Goal: Task Accomplishment & Management: Use online tool/utility

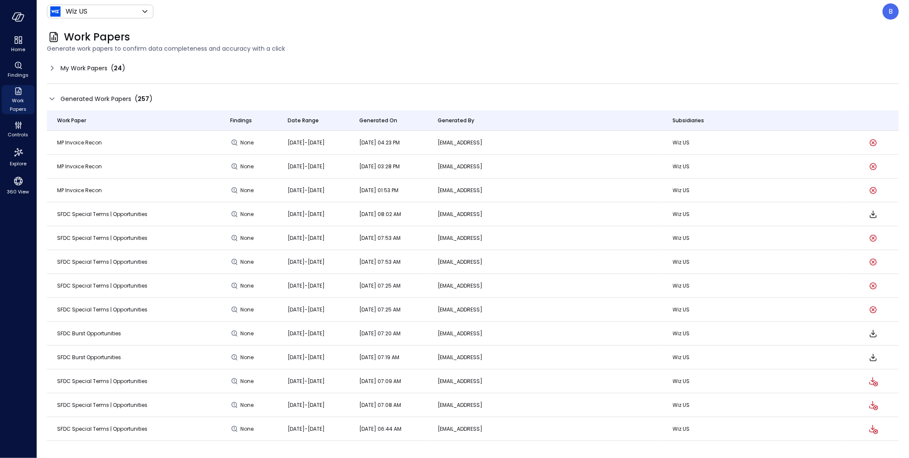
click at [50, 69] on icon at bounding box center [52, 68] width 10 height 10
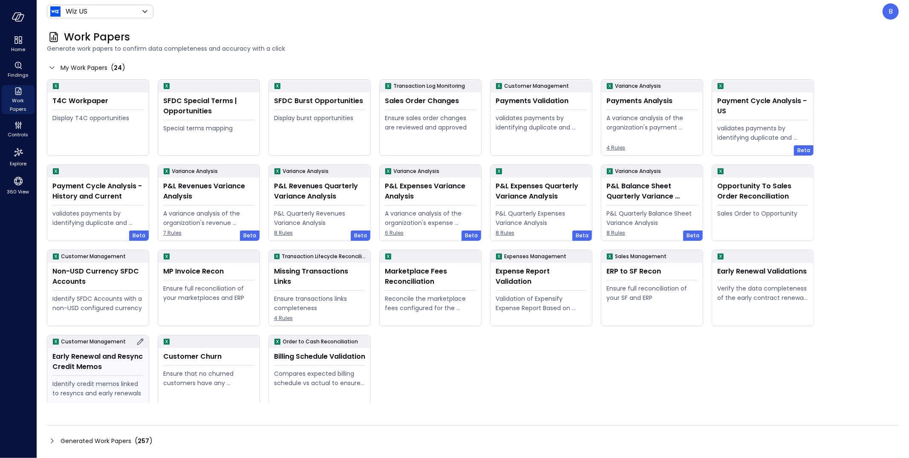
scroll to position [9, 0]
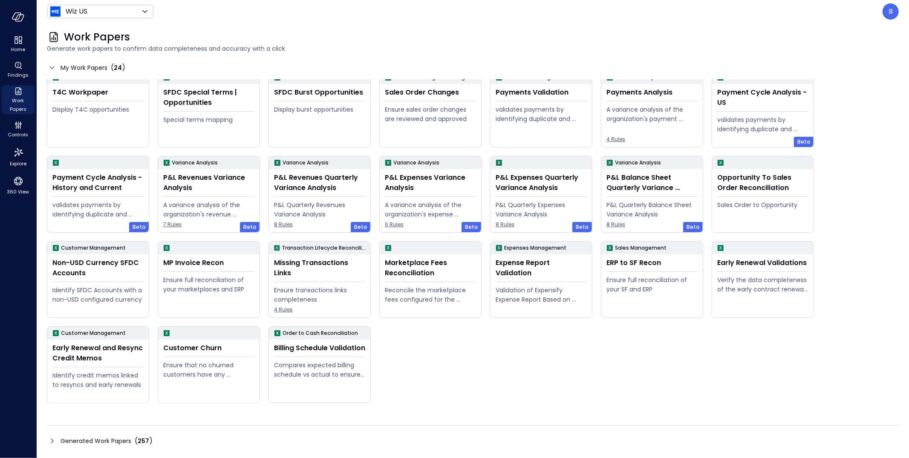
click at [51, 441] on icon at bounding box center [52, 441] width 10 height 10
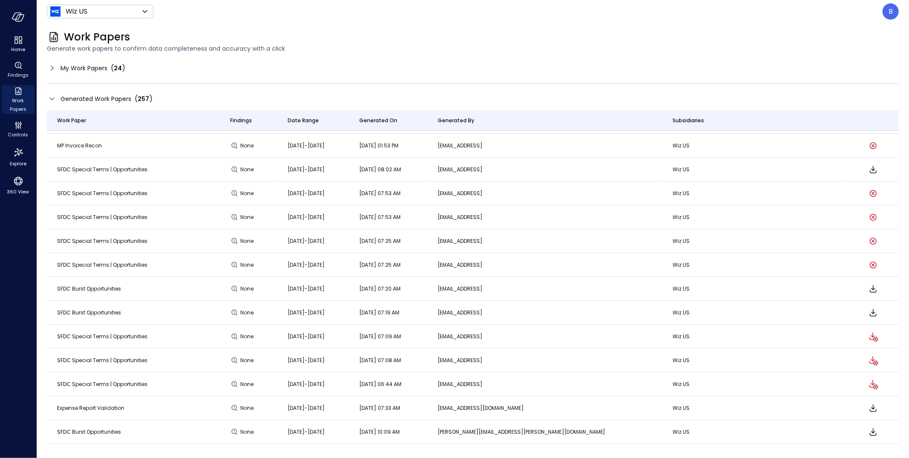
scroll to position [0, 0]
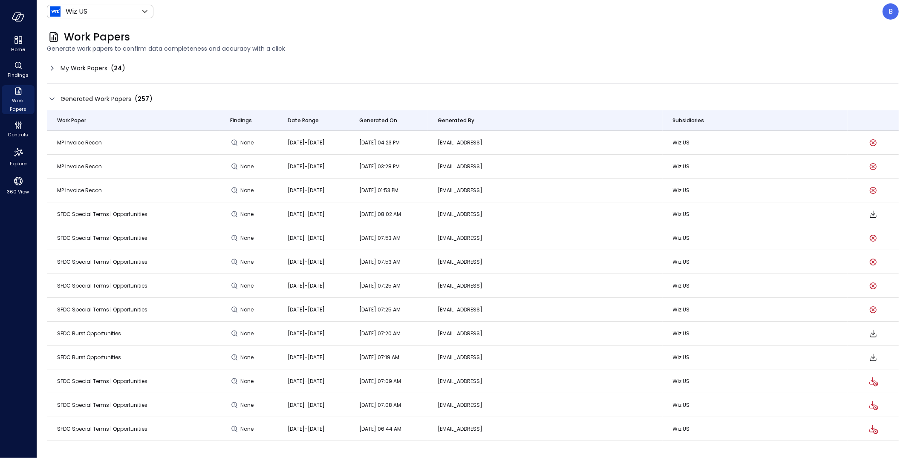
click at [52, 66] on icon at bounding box center [52, 68] width 10 height 10
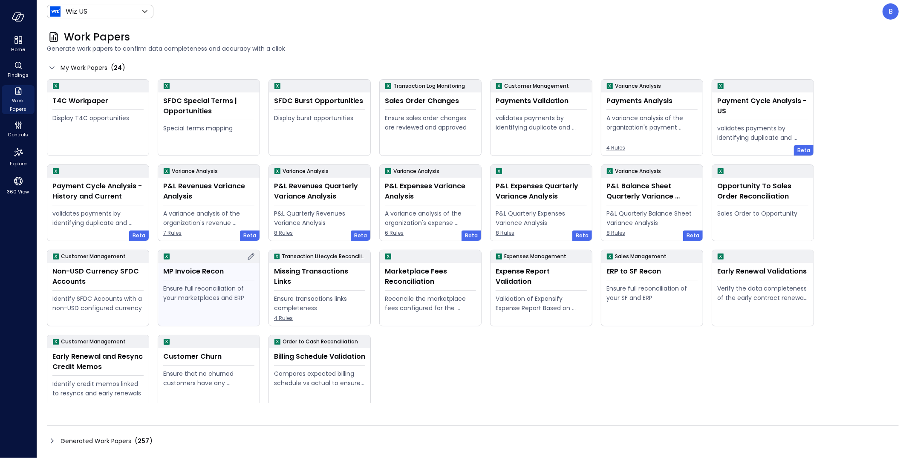
click at [211, 283] on div "MP Invoice Recon Ensure full reconciliation of your marketplaces and ERP" at bounding box center [208, 294] width 101 height 63
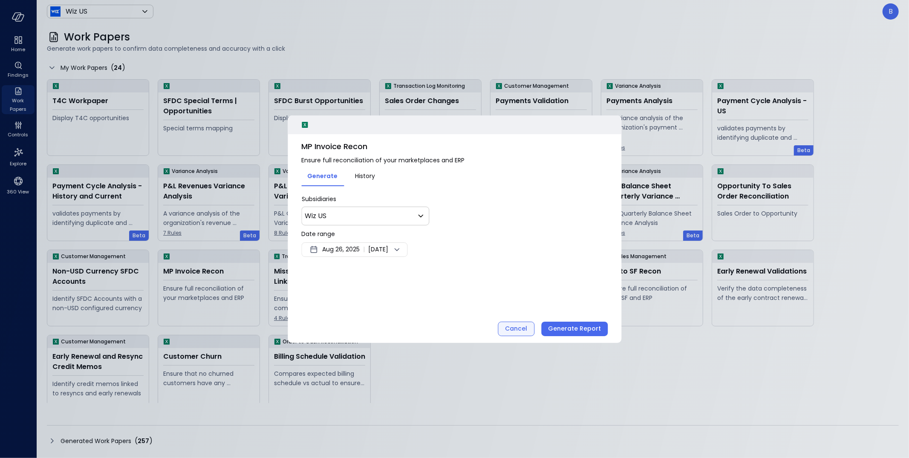
click at [514, 327] on div "Cancel" at bounding box center [516, 329] width 22 height 11
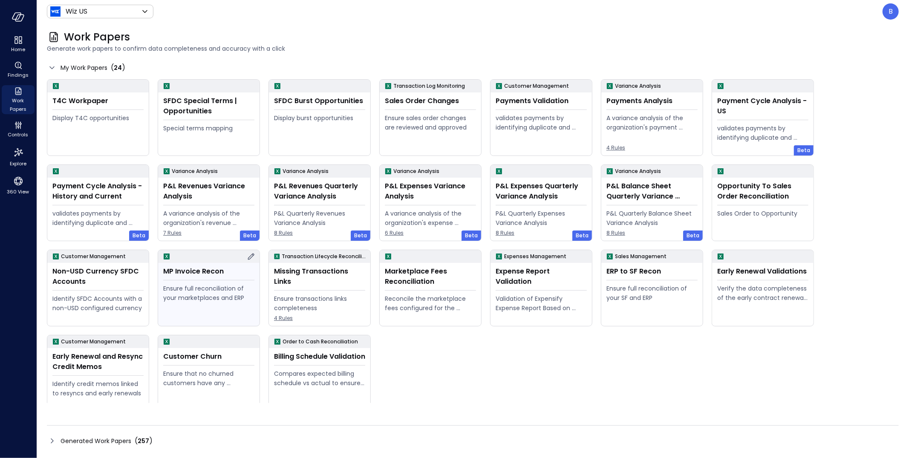
click at [251, 252] on icon at bounding box center [251, 256] width 10 height 10
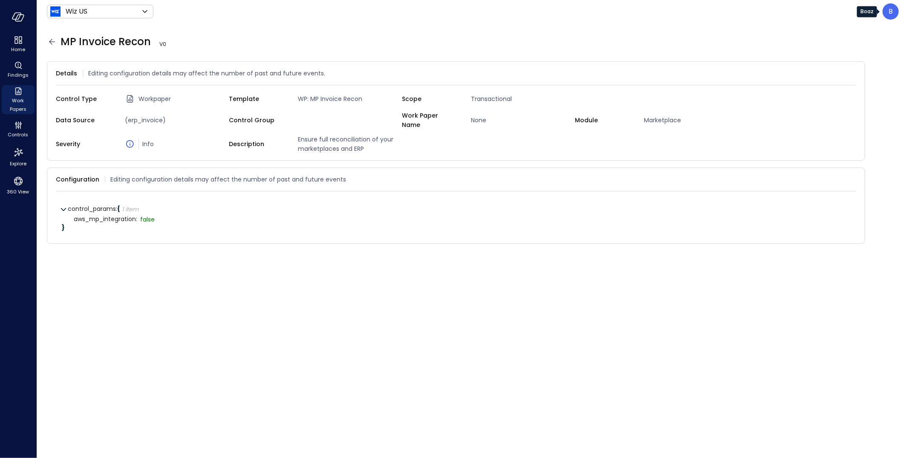
click at [893, 13] on div "B" at bounding box center [891, 11] width 16 height 16
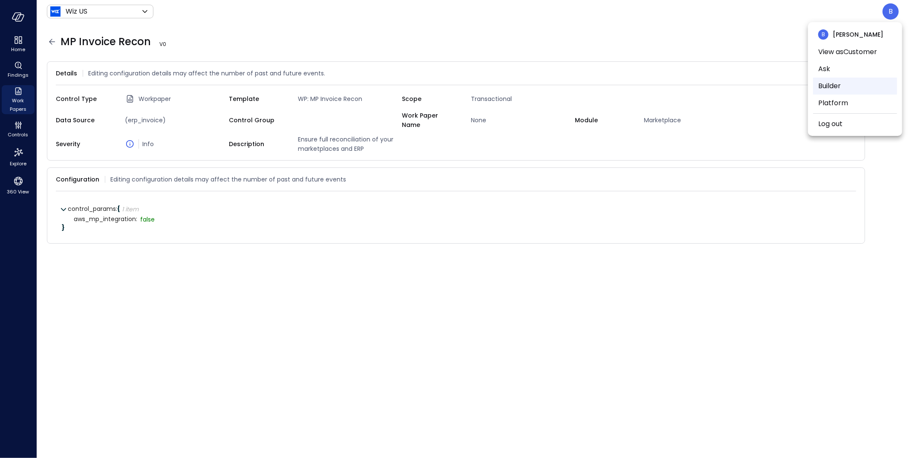
click at [856, 81] on li "Builder" at bounding box center [855, 86] width 84 height 17
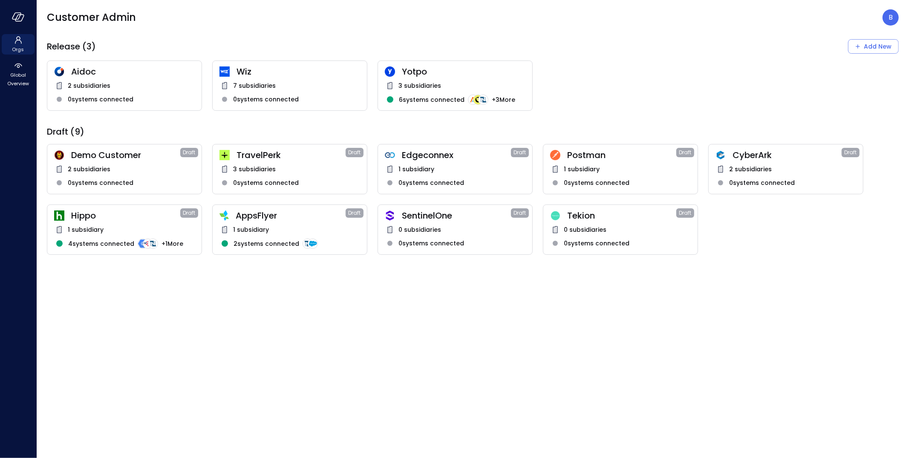
click at [309, 69] on span "Wiz" at bounding box center [299, 71] width 124 height 11
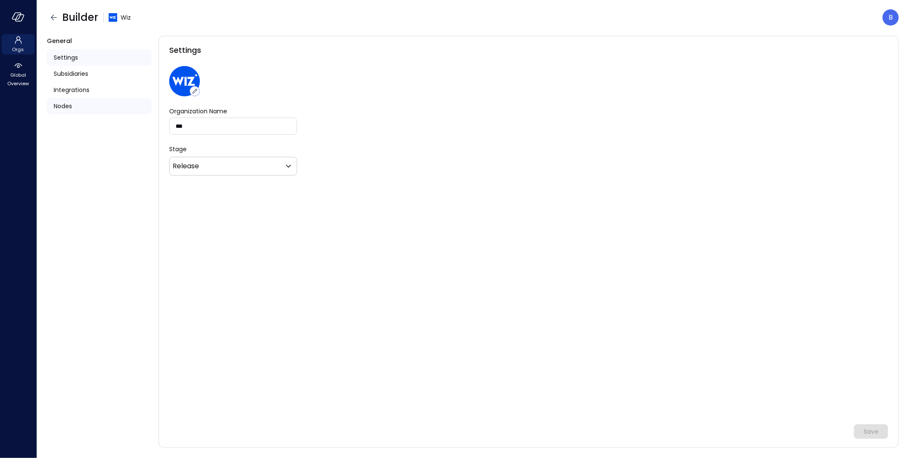
click at [78, 107] on div "Nodes" at bounding box center [99, 106] width 105 height 16
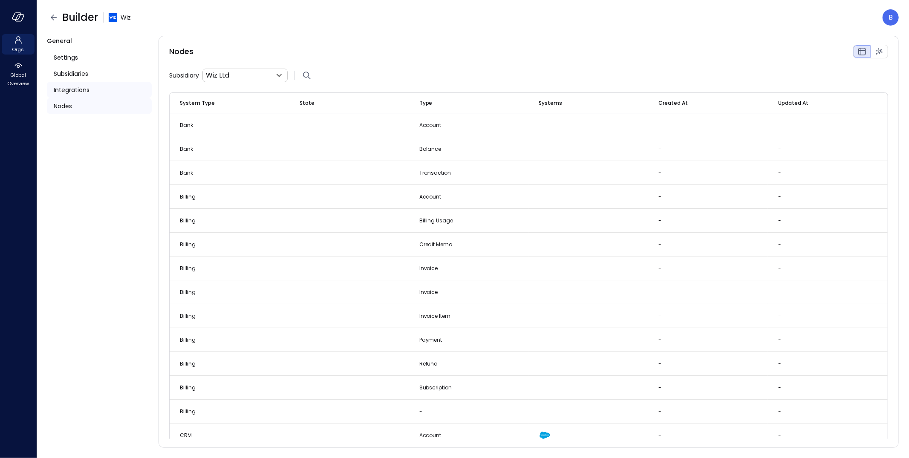
click at [81, 94] on span "Integrations" at bounding box center [72, 89] width 36 height 9
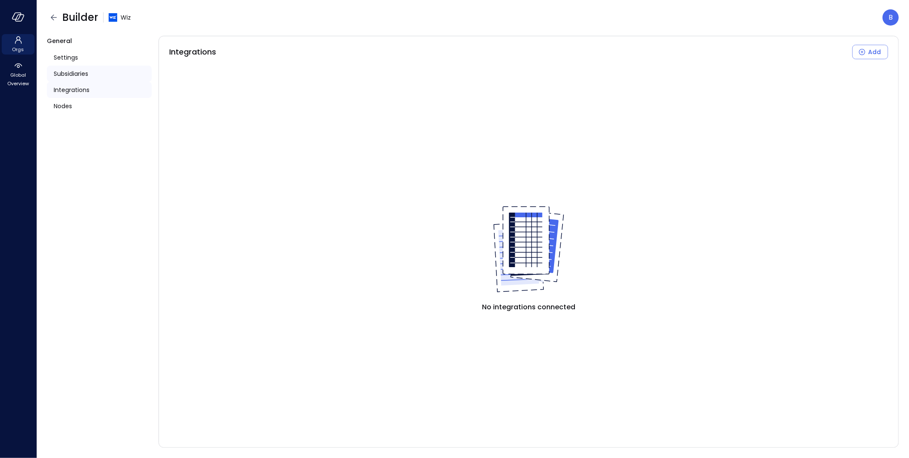
click at [80, 75] on span "Subsidiaries" at bounding box center [71, 73] width 35 height 9
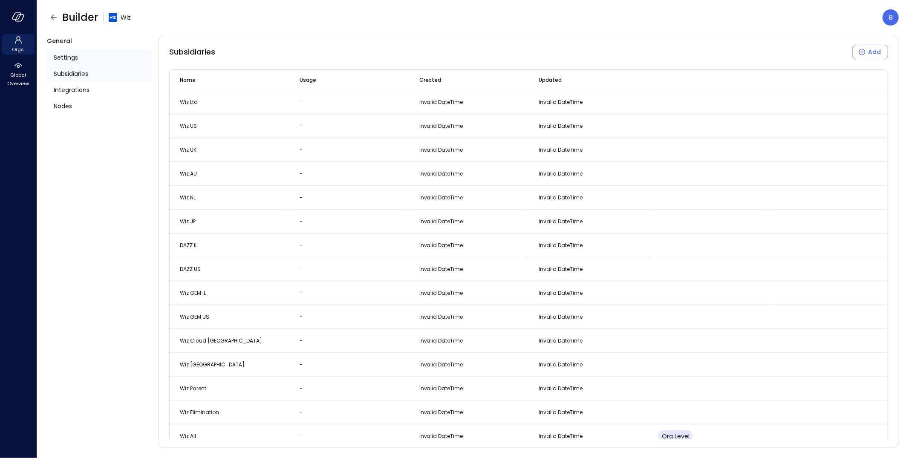
click at [71, 58] on span "Settings" at bounding box center [66, 57] width 24 height 9
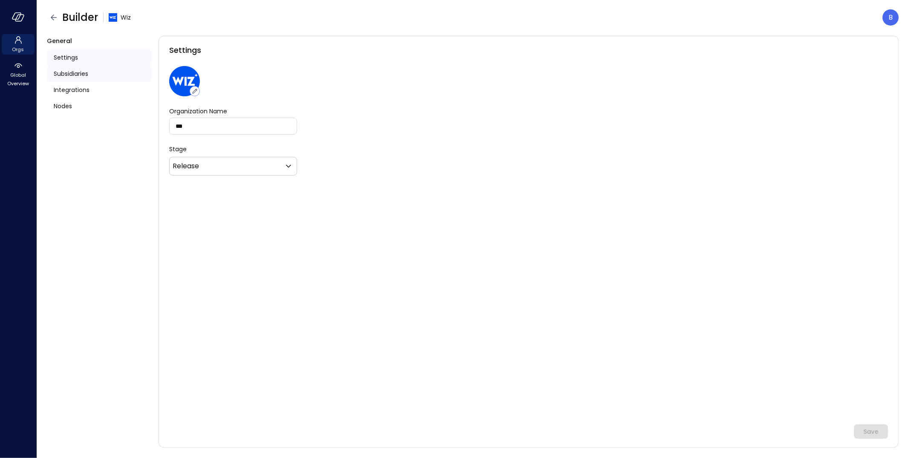
click at [75, 69] on span "Subsidiaries" at bounding box center [71, 73] width 35 height 9
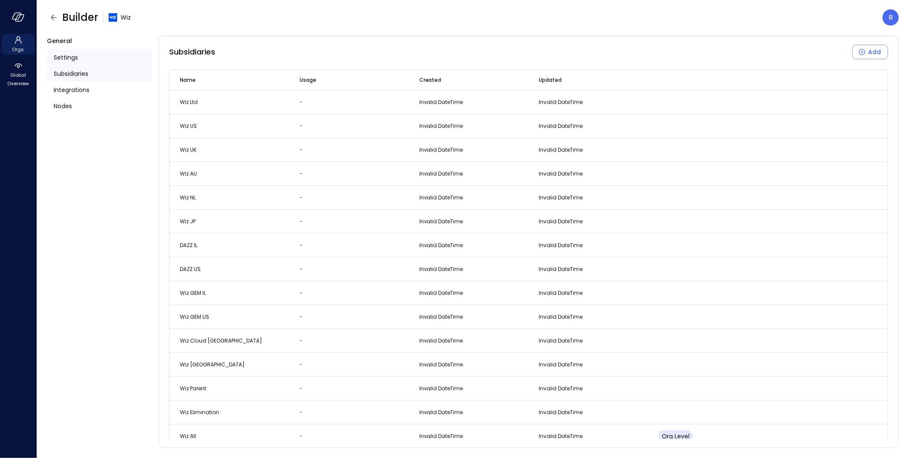
click at [69, 58] on span "Settings" at bounding box center [66, 57] width 24 height 9
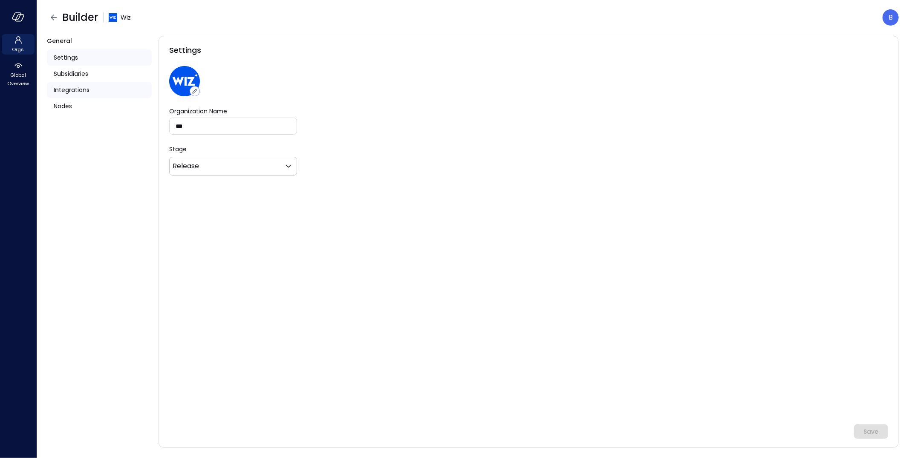
click at [73, 84] on div "Integrations" at bounding box center [99, 90] width 105 height 16
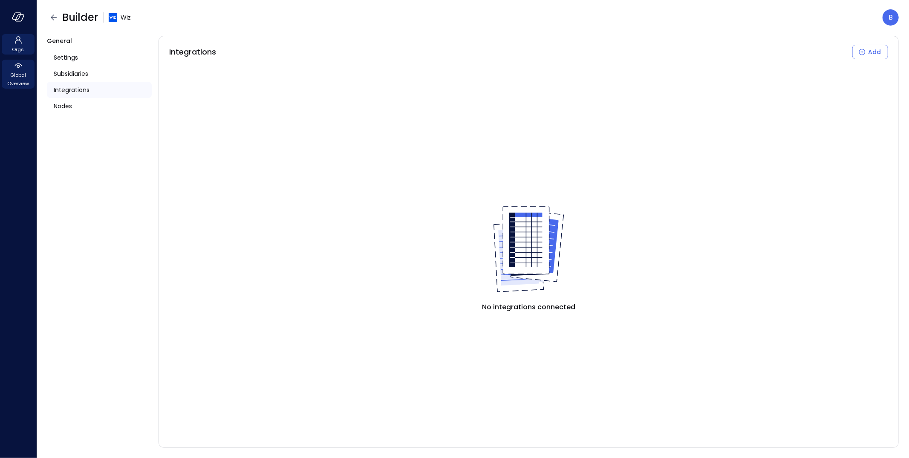
click at [19, 72] on span "Global Overview" at bounding box center [18, 79] width 26 height 17
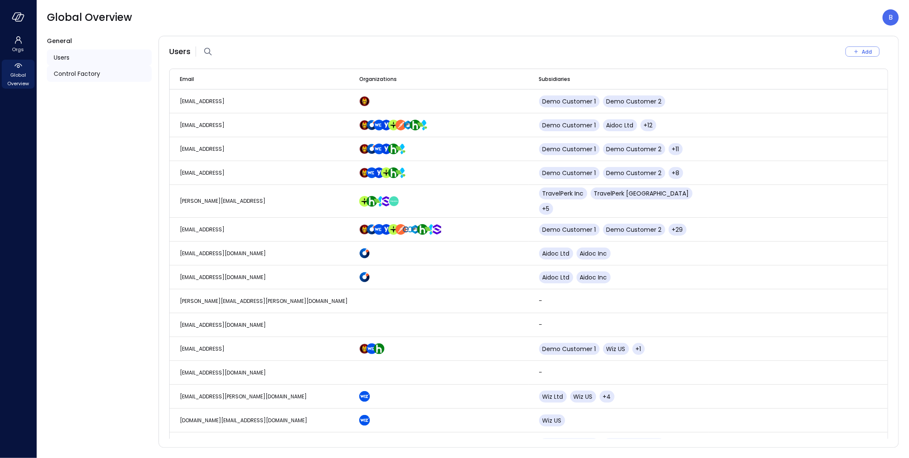
click at [93, 70] on span "Control Factory" at bounding box center [77, 73] width 46 height 9
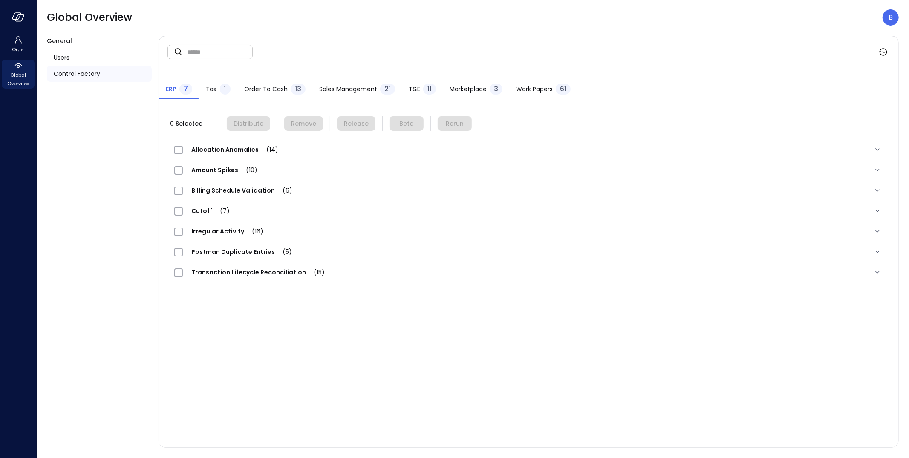
click at [209, 48] on input "text" at bounding box center [220, 51] width 66 height 23
type input "**"
click at [527, 87] on span "Work Papers" at bounding box center [534, 88] width 37 height 9
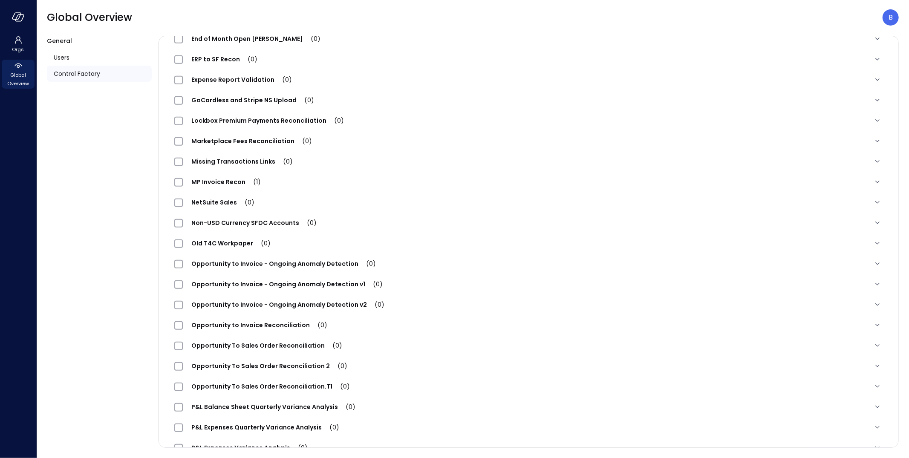
scroll to position [300, 0]
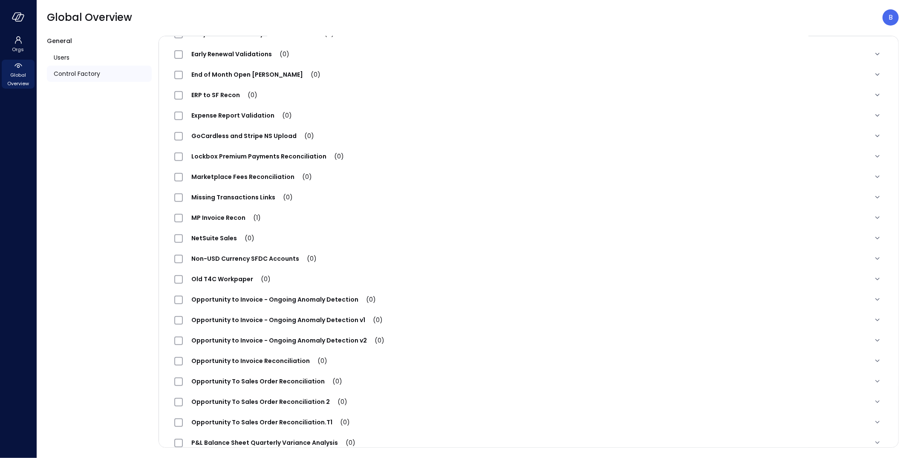
click at [227, 217] on span "MP Invoice Recon (1)" at bounding box center [226, 218] width 87 height 9
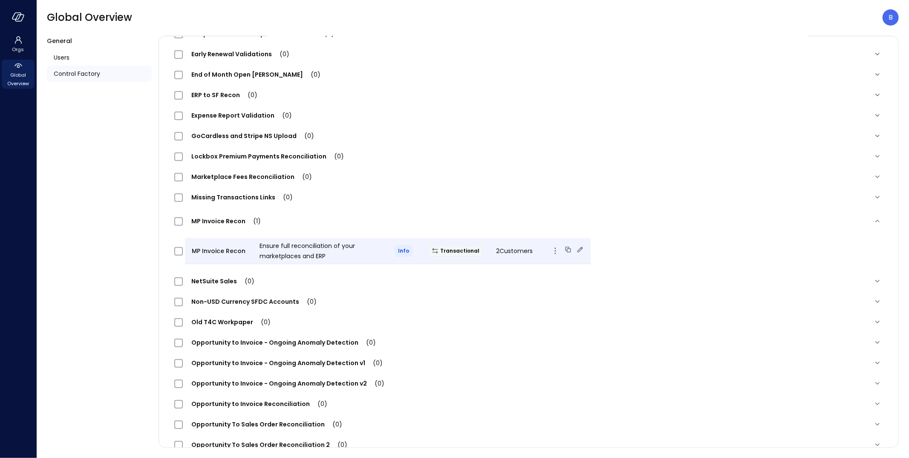
click at [578, 250] on icon at bounding box center [581, 250] width 6 height 6
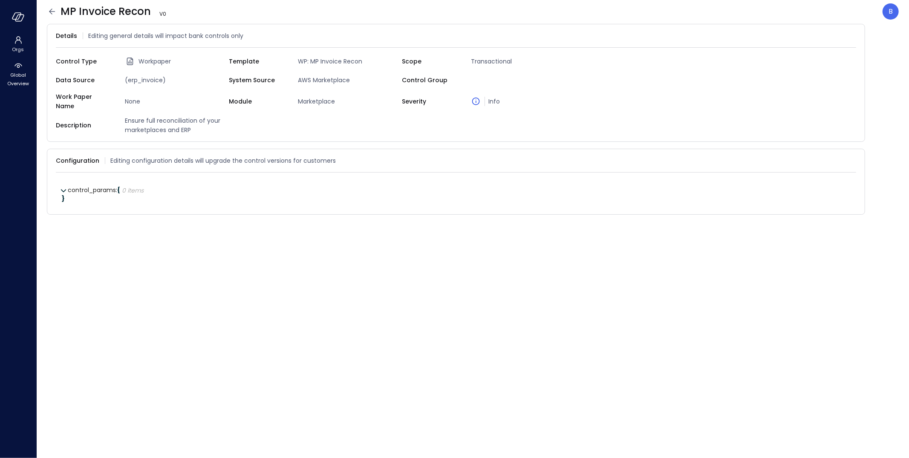
click at [53, 12] on icon at bounding box center [52, 11] width 10 height 10
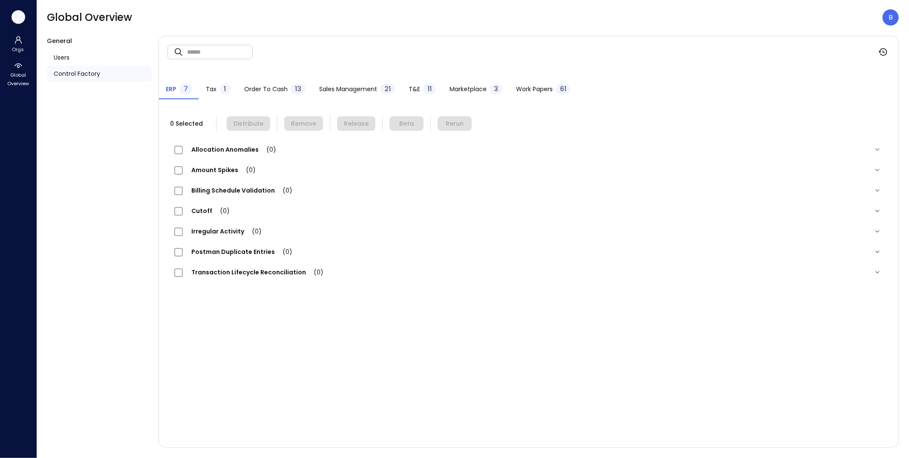
click at [18, 17] on icon "button" at bounding box center [18, 16] width 13 height 9
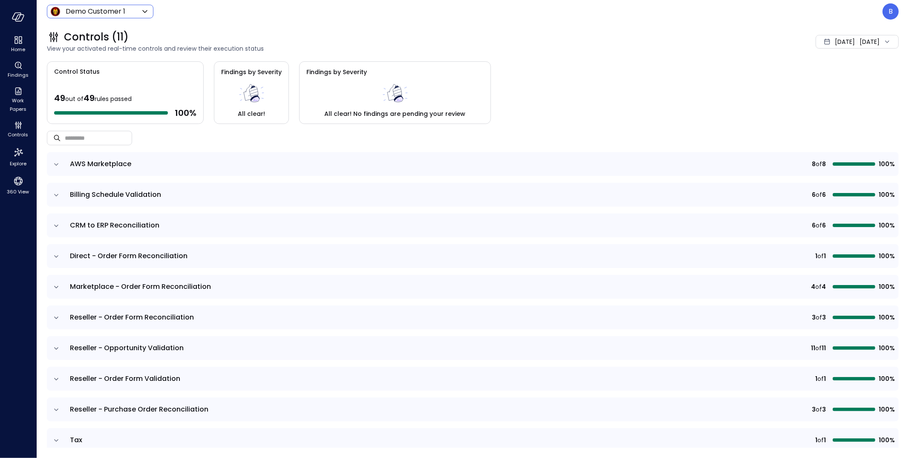
click at [124, 9] on body "Home Findings Work Papers Controls Explore 360 View Demo Customer 1 ***** ​ B C…" at bounding box center [454, 229] width 909 height 458
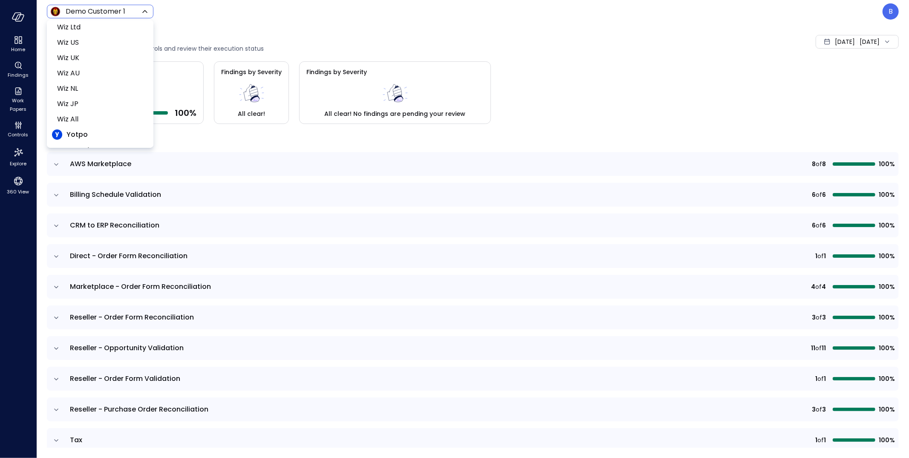
scroll to position [344, 0]
click at [100, 43] on span "Wiz US" at bounding box center [99, 45] width 84 height 10
type input "******"
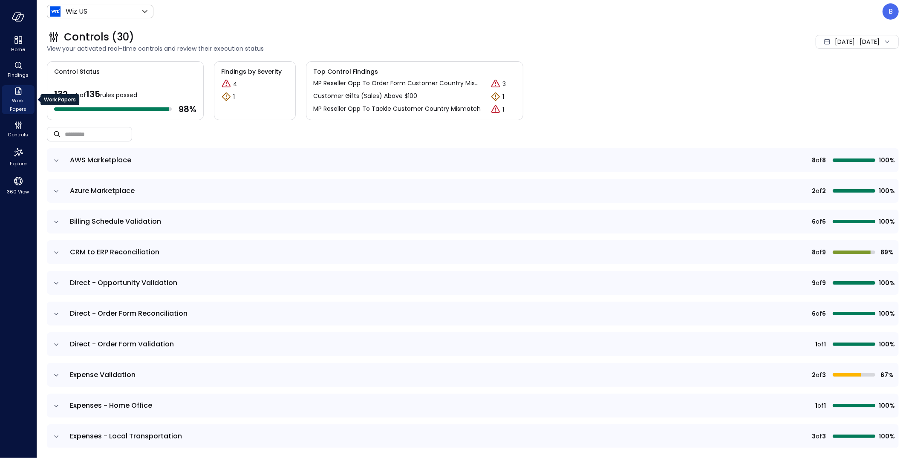
click at [17, 95] on div "Work Papers" at bounding box center [18, 99] width 33 height 29
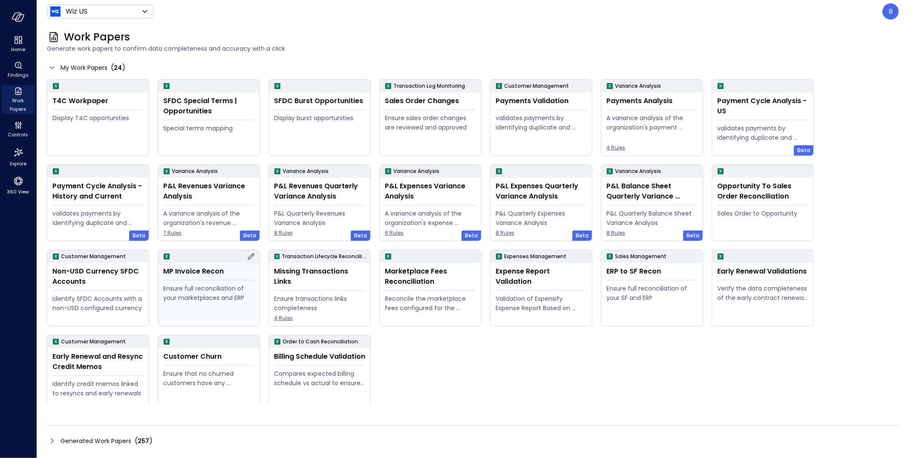
click at [249, 255] on icon at bounding box center [251, 256] width 10 height 10
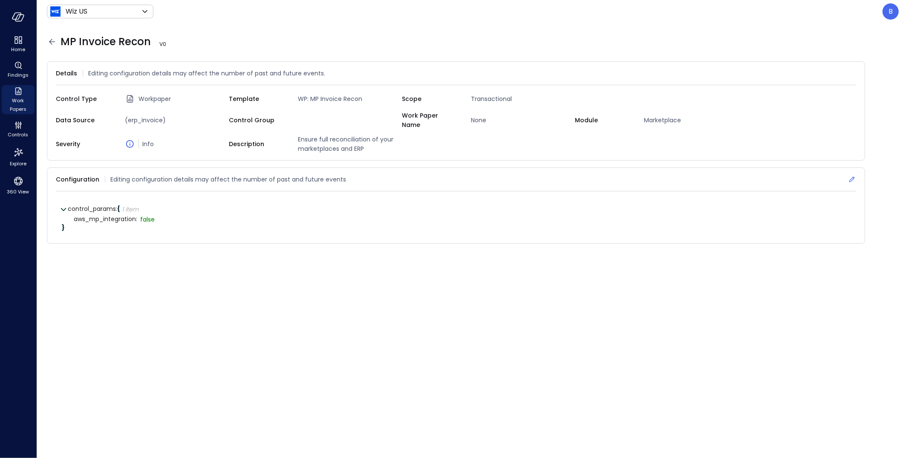
click at [851, 175] on icon at bounding box center [852, 179] width 9 height 9
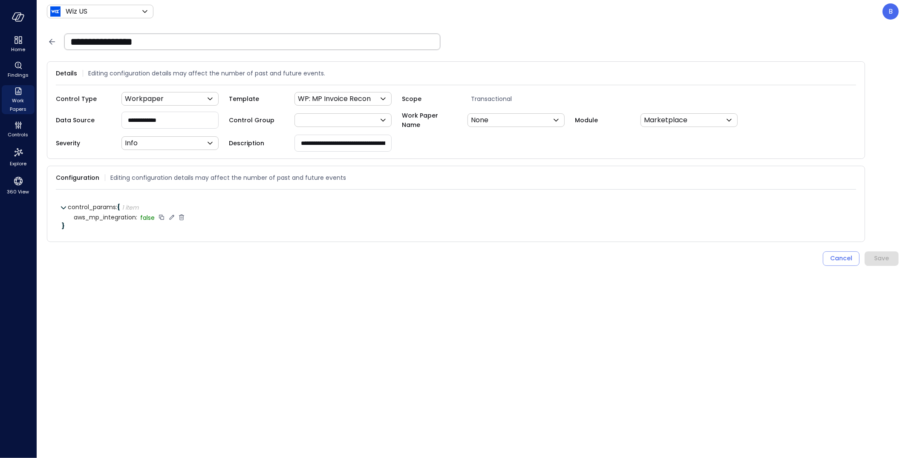
click at [182, 216] on icon at bounding box center [182, 218] width 8 height 8
click at [887, 247] on div "Save" at bounding box center [882, 248] width 15 height 11
click at [887, 247] on div ". . ." at bounding box center [882, 248] width 34 height 14
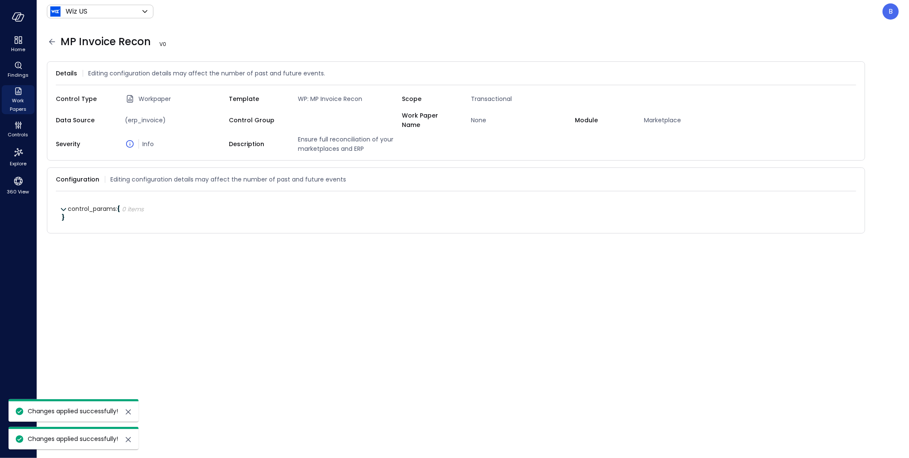
click at [54, 43] on icon at bounding box center [52, 42] width 10 height 10
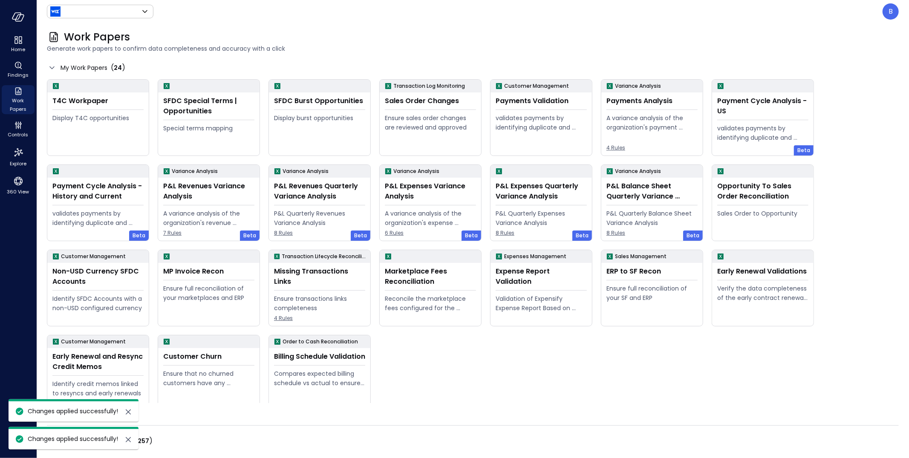
type input "******"
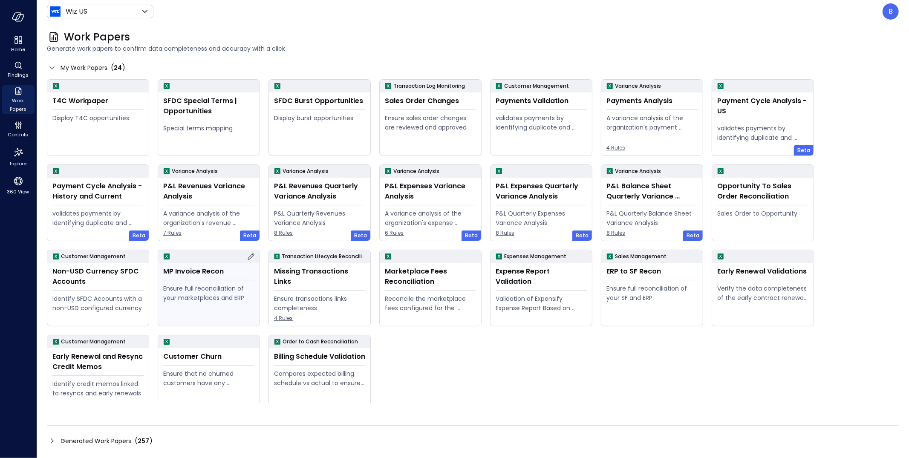
click at [216, 266] on div "MP Invoice Recon" at bounding box center [208, 271] width 91 height 10
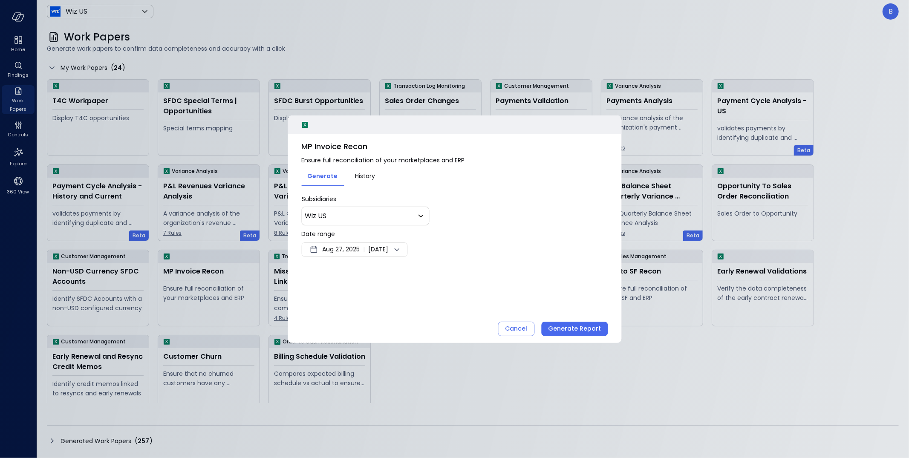
click at [356, 248] on span "Aug 27, 2025" at bounding box center [341, 250] width 38 height 10
click at [329, 301] on button "1" at bounding box center [330, 302] width 9 height 9
click at [442, 246] on div at bounding box center [454, 229] width 909 height 458
click at [402, 246] on icon at bounding box center [397, 250] width 10 height 10
click at [332, 298] on button "1" at bounding box center [330, 302] width 9 height 9
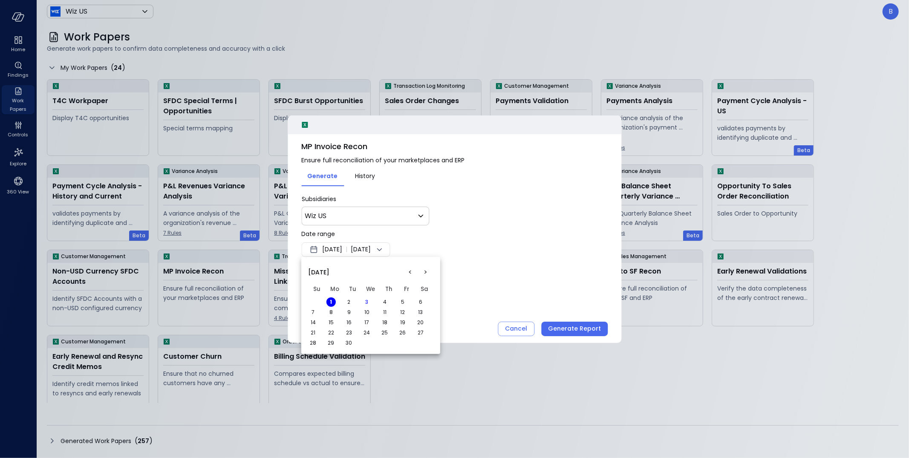
click at [503, 225] on div at bounding box center [454, 229] width 909 height 458
click at [371, 251] on span "Sep 1, 2025" at bounding box center [361, 250] width 20 height 10
click at [408, 270] on button "<" at bounding box center [410, 272] width 15 height 15
click at [405, 299] on button "1" at bounding box center [402, 302] width 9 height 9
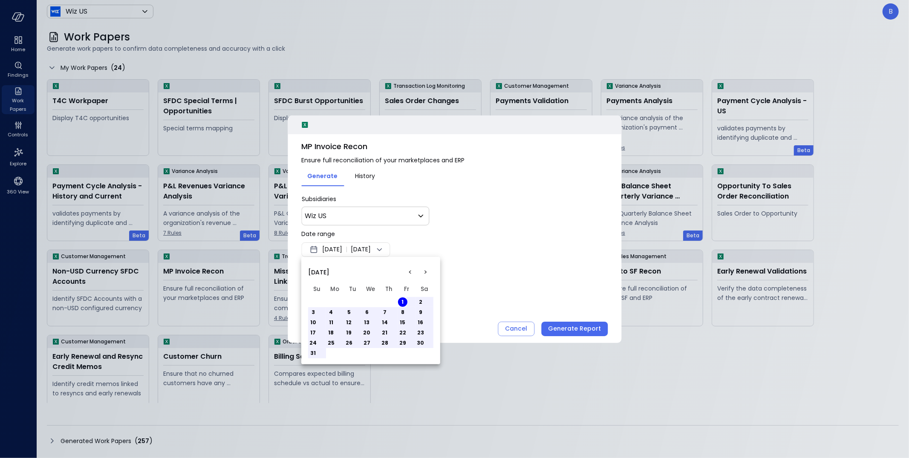
click at [404, 299] on button "1" at bounding box center [402, 302] width 9 height 9
click at [483, 272] on div at bounding box center [454, 229] width 909 height 458
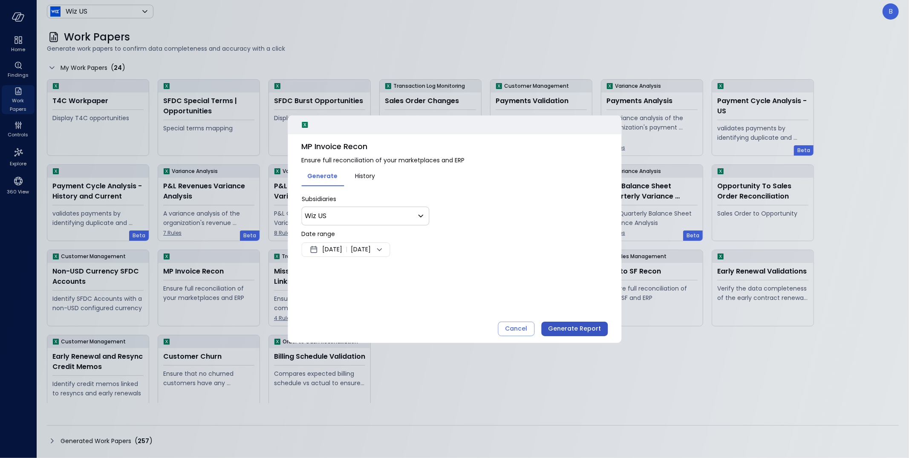
click at [586, 328] on div "Generate Report" at bounding box center [574, 329] width 53 height 11
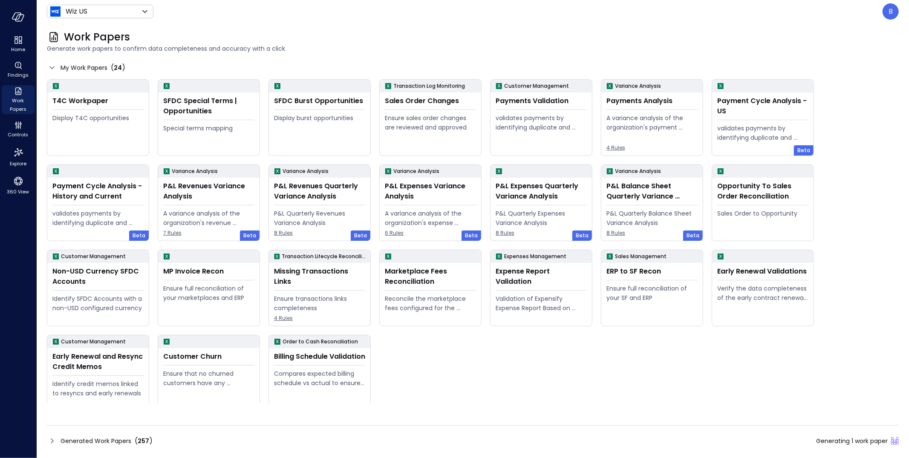
click at [53, 437] on icon at bounding box center [52, 441] width 10 height 10
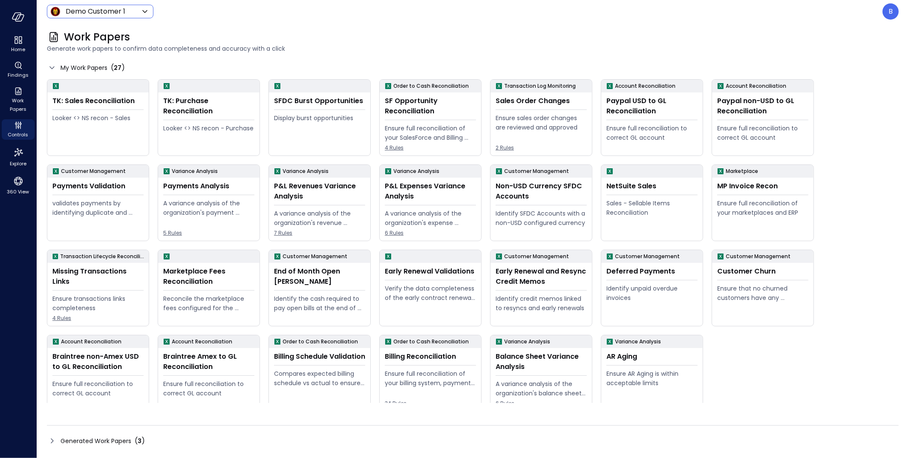
click at [122, 10] on body "Home Findings Work Papers Controls Explore 360 View Demo Customer 1 ***** ​ B W…" at bounding box center [454, 229] width 909 height 458
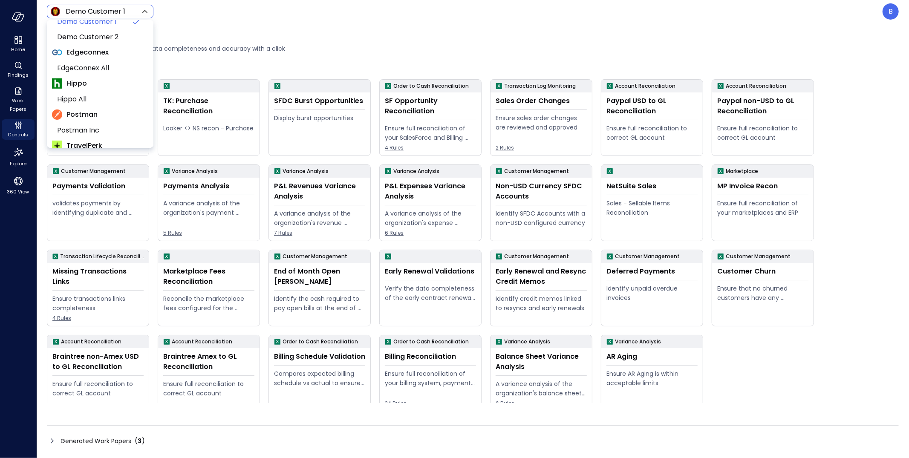
scroll to position [155, 0]
click at [104, 90] on span "Hippo All" at bounding box center [99, 95] width 84 height 10
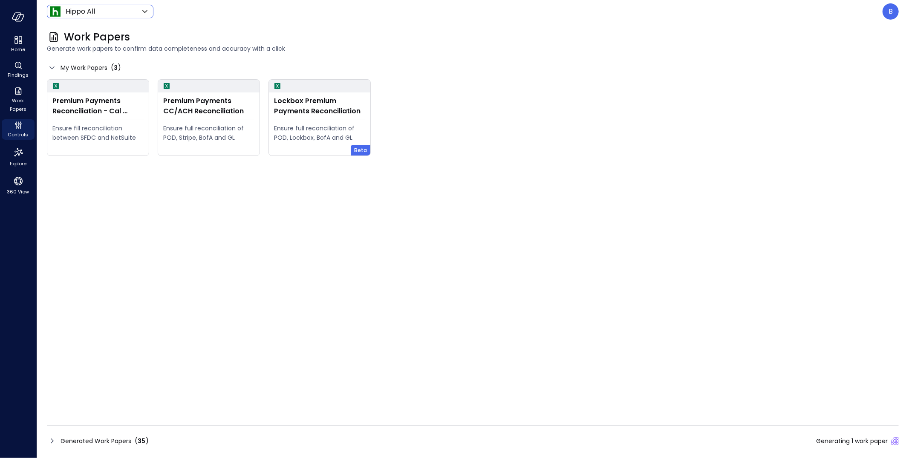
click at [55, 436] on icon at bounding box center [52, 441] width 10 height 10
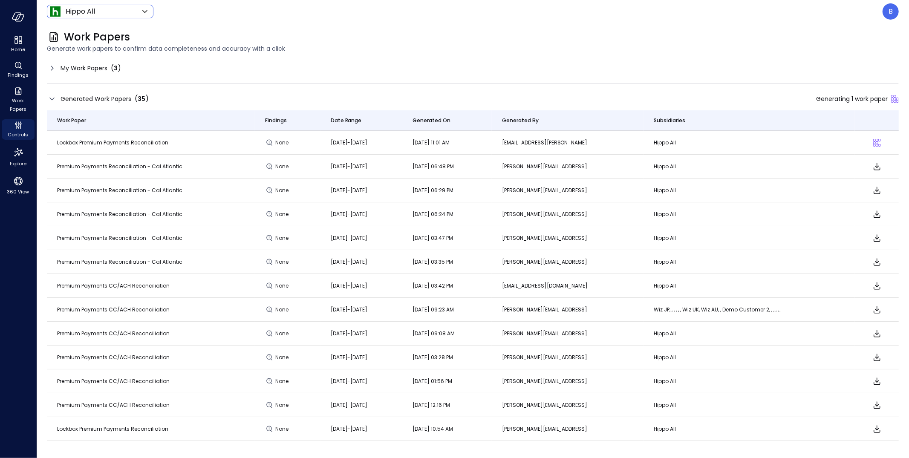
click at [104, 12] on body "Home Findings Work Papers Controls Explore 360 View Hippo All ******* ​ B Work …" at bounding box center [454, 229] width 909 height 458
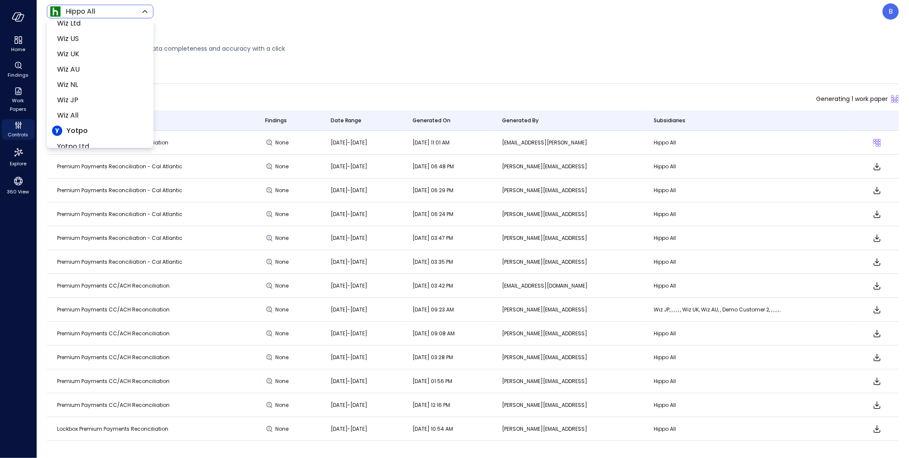
scroll to position [333, 0]
click at [101, 60] on span "Wiz US" at bounding box center [99, 56] width 84 height 10
type input "******"
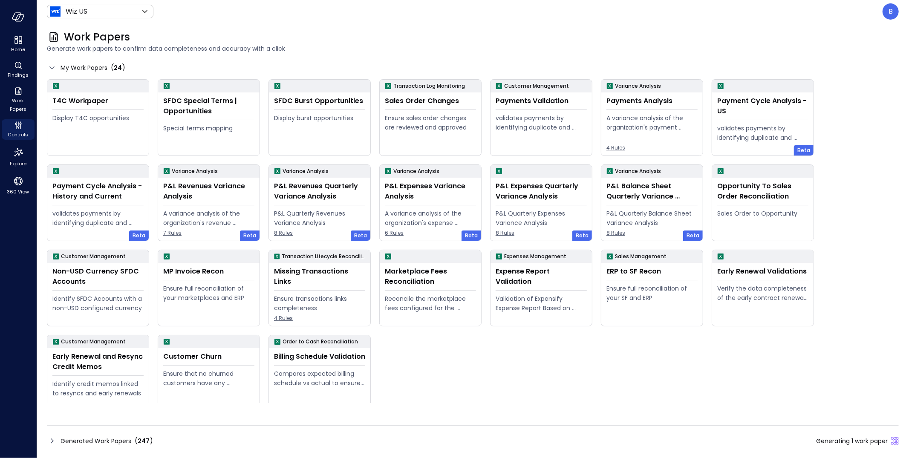
click at [53, 441] on icon at bounding box center [52, 441] width 10 height 10
